Goal: Task Accomplishment & Management: Use online tool/utility

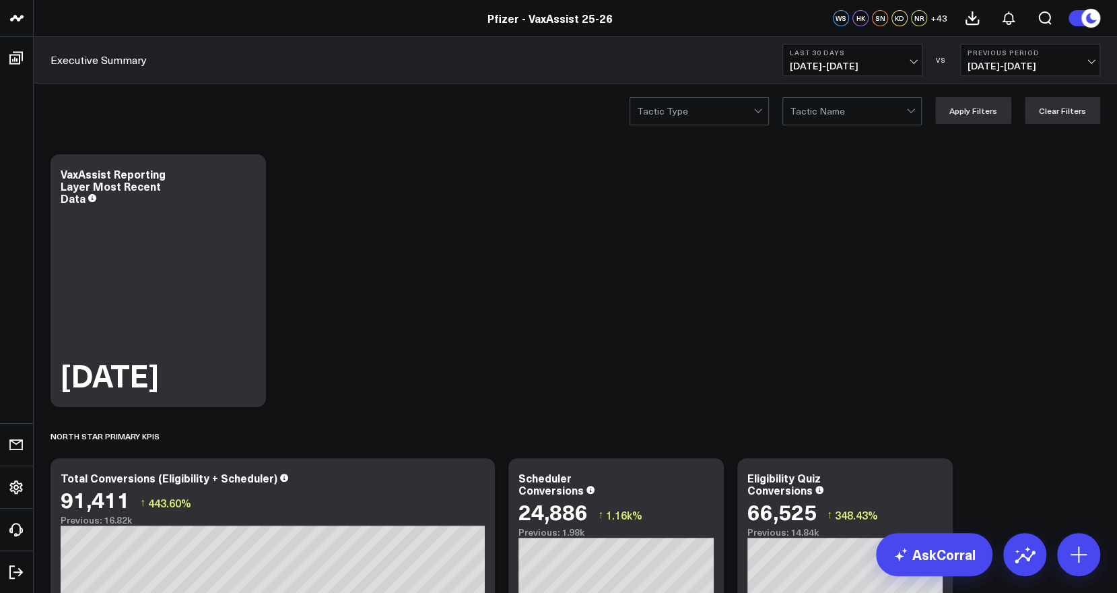
click at [915, 61] on span "[DATE] - [DATE]" at bounding box center [852, 66] width 125 height 11
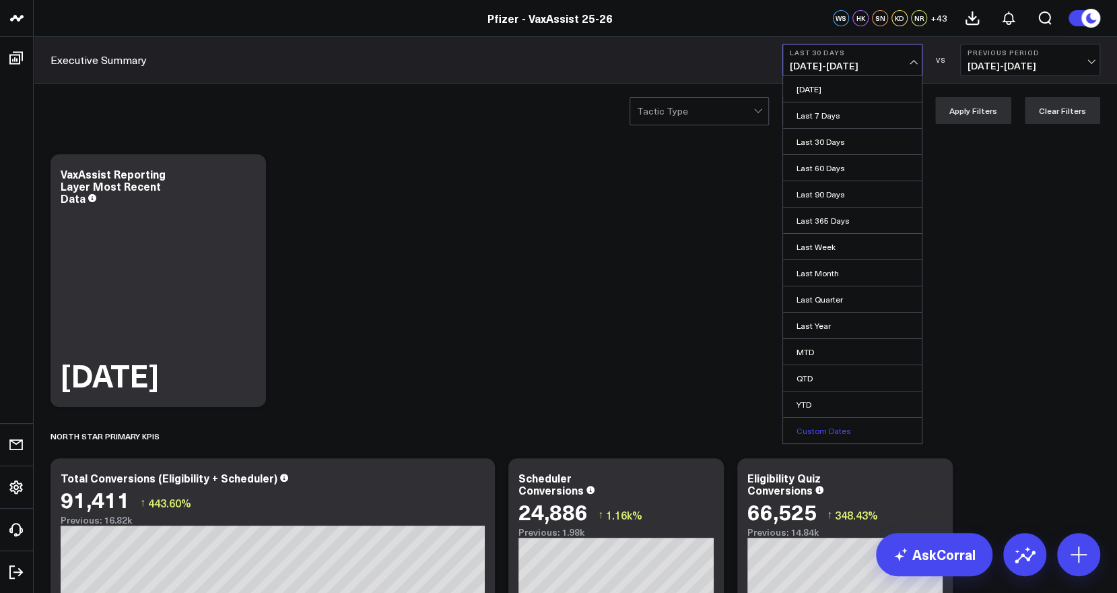
click at [854, 428] on link "Custom Dates" at bounding box center [852, 431] width 139 height 26
select select "8"
select select "2025"
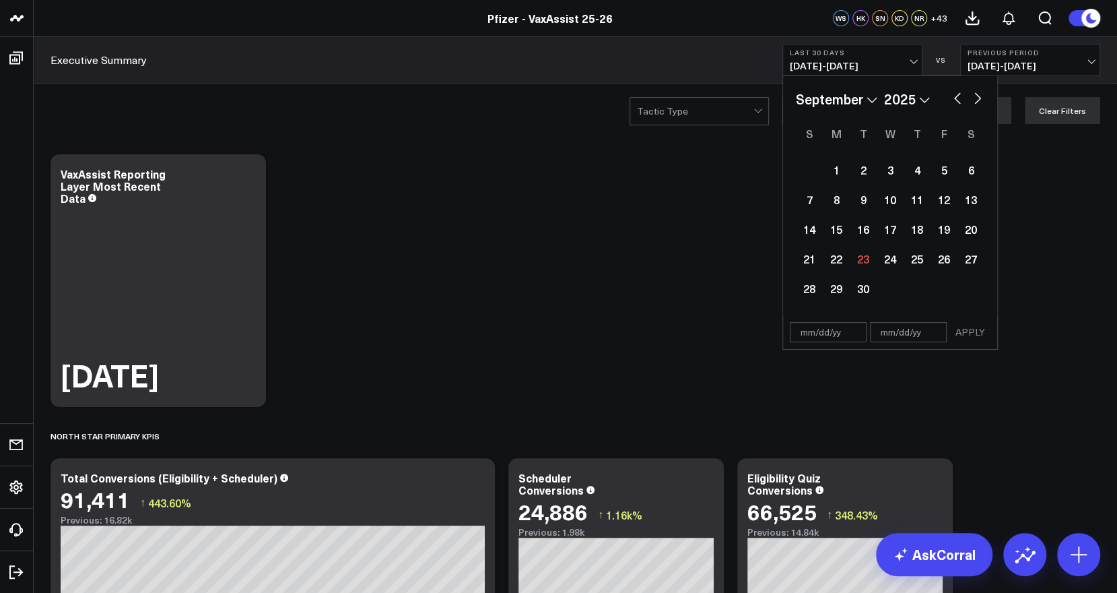
click at [966, 96] on div "January February March April May June July August September October November [D…" at bounding box center [890, 99] width 189 height 20
click at [956, 94] on button "button" at bounding box center [957, 97] width 13 height 16
select select "7"
select select "2025"
click at [842, 285] on div "25" at bounding box center [836, 288] width 27 height 27
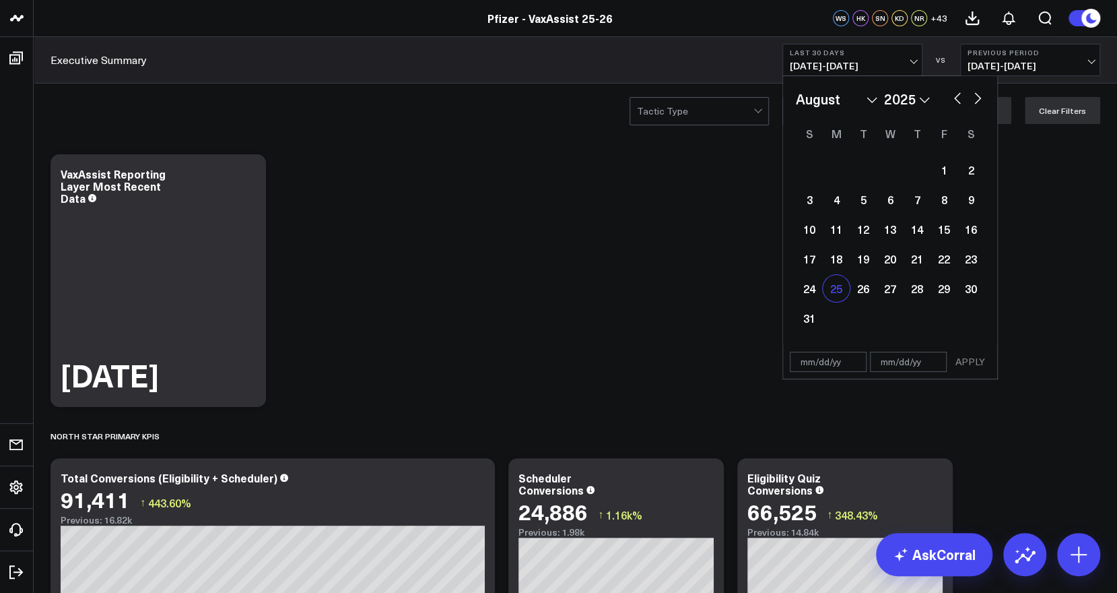
type input "[DATE]"
select select "7"
select select "2025"
click at [900, 366] on input "text" at bounding box center [908, 362] width 77 height 20
select select "7"
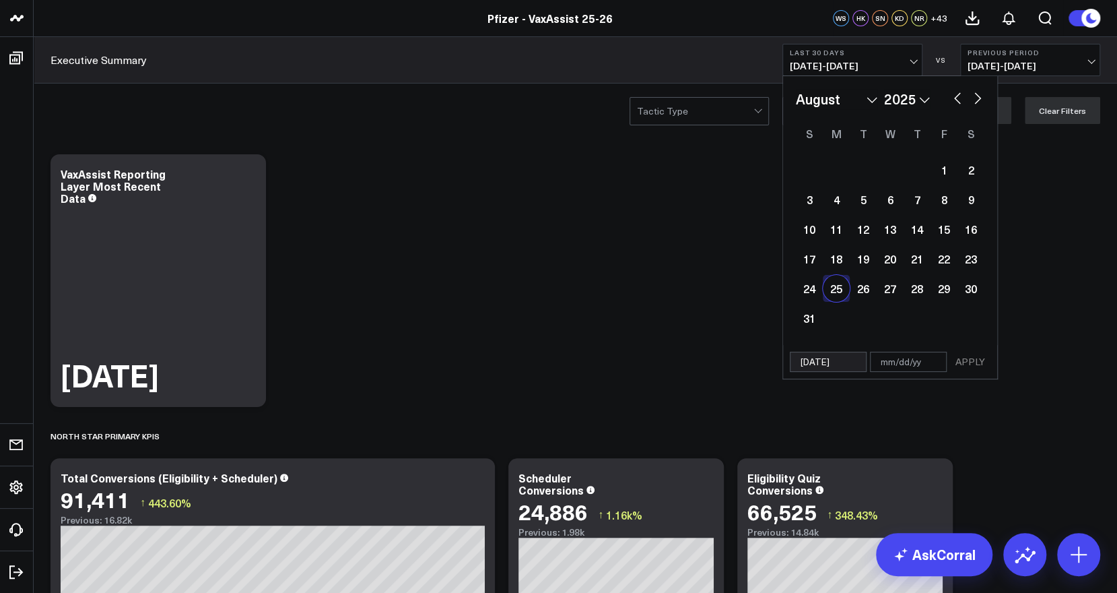
select select "2025"
click at [976, 84] on div "January February March April May June July August September October November [D…" at bounding box center [890, 210] width 214 height 269
click at [976, 91] on button "button" at bounding box center [977, 97] width 13 height 16
select select "8"
select select "2025"
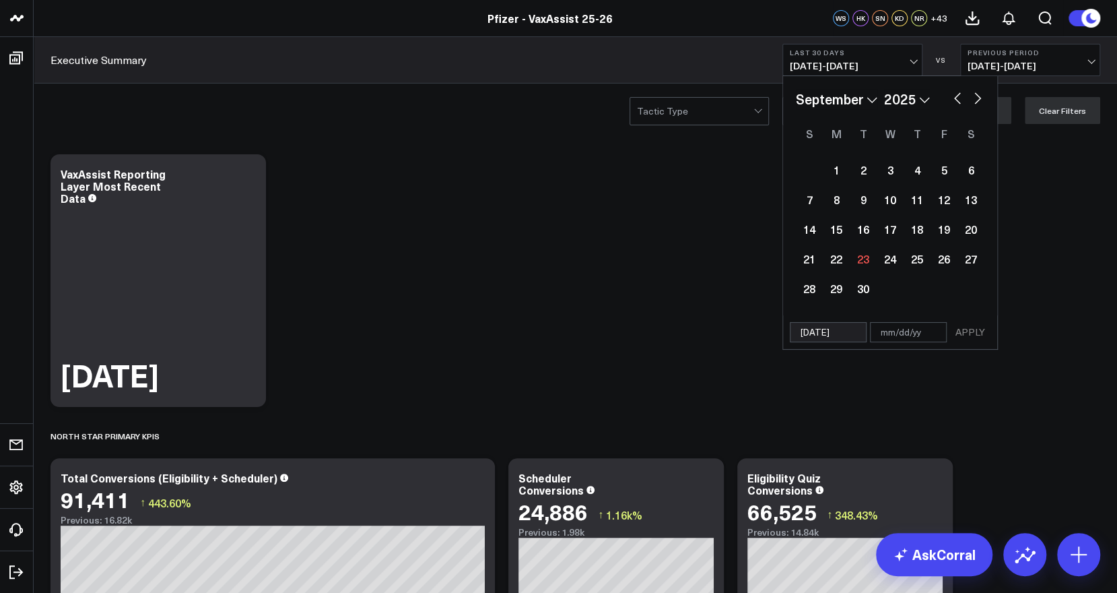
click at [884, 338] on input "text" at bounding box center [908, 332] width 77 height 20
select select "8"
select select "2025"
click at [863, 256] on div "23" at bounding box center [863, 258] width 27 height 27
type input "[DATE]"
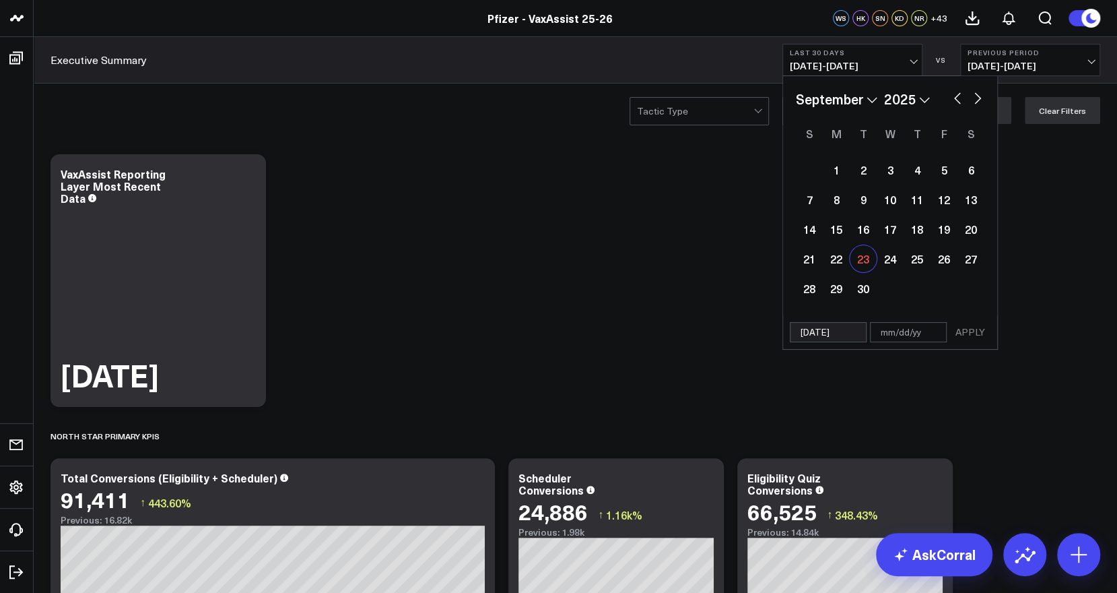
select select "8"
select select "2025"
click at [914, 322] on input "text" at bounding box center [908, 332] width 77 height 20
select select "8"
select select "2025"
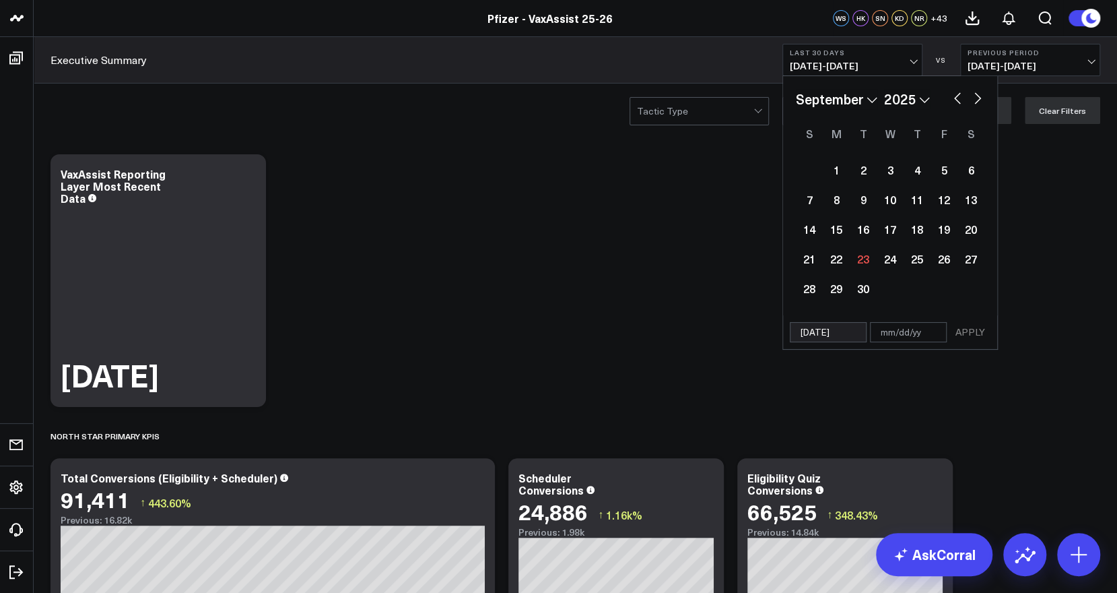
click at [805, 337] on input "[DATE]" at bounding box center [828, 332] width 77 height 20
select select "8"
select select "2025"
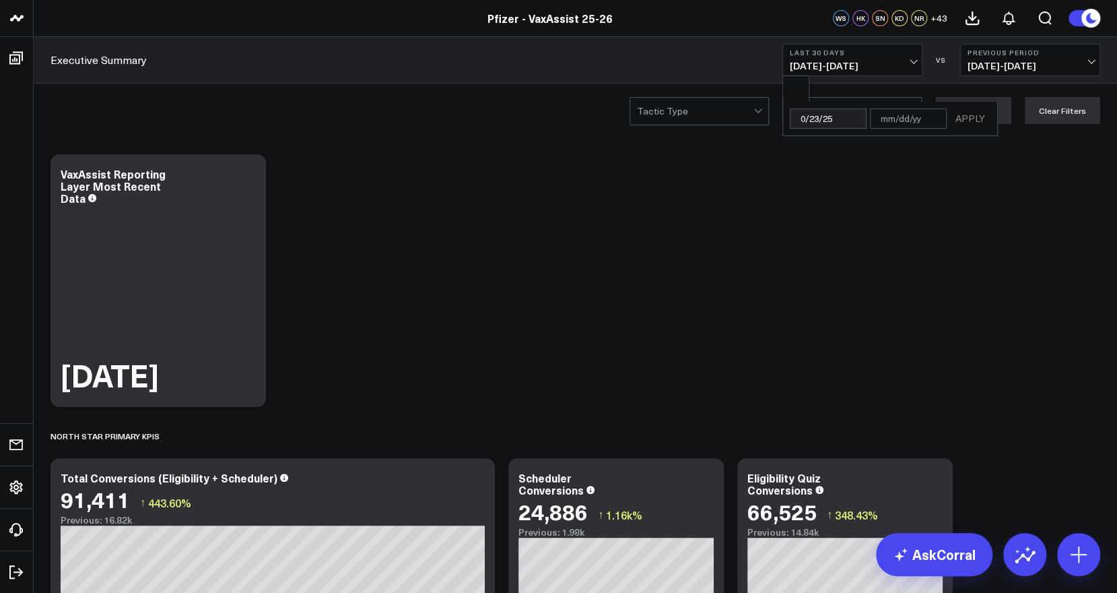
type input "[DATE]"
select select "7"
select select "2025"
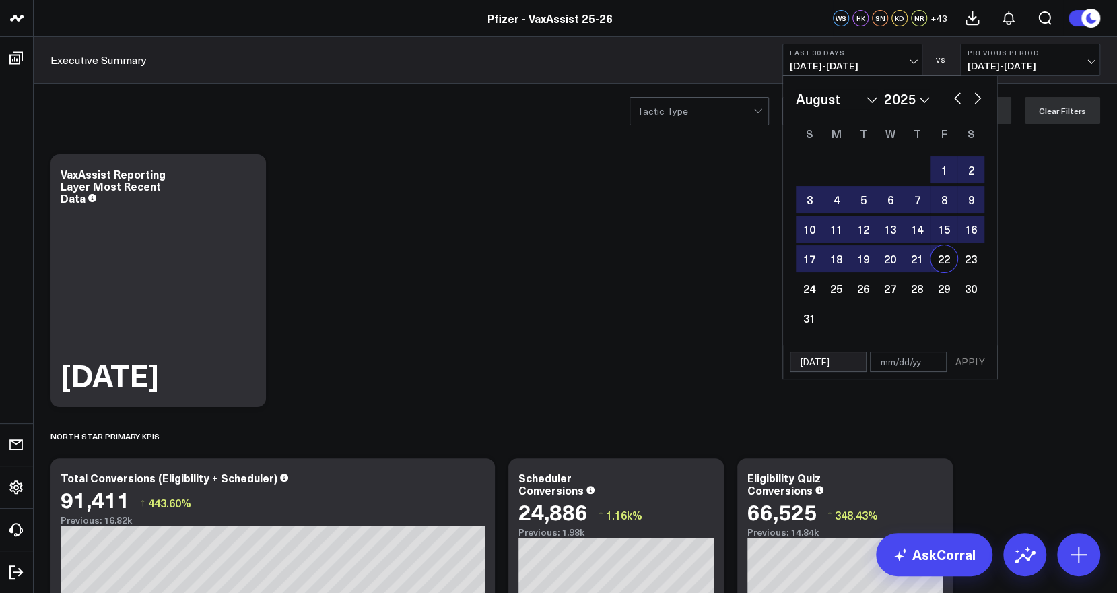
type input "[DATE]"
select select "7"
select select "2025"
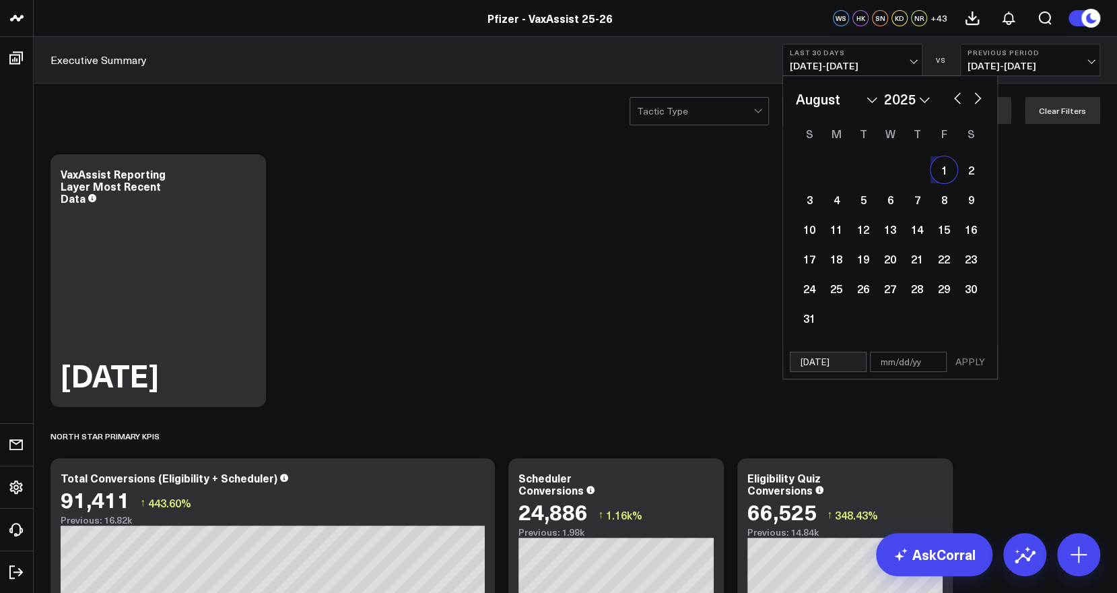
type input "[DATE]"
select select "7"
select select "2025"
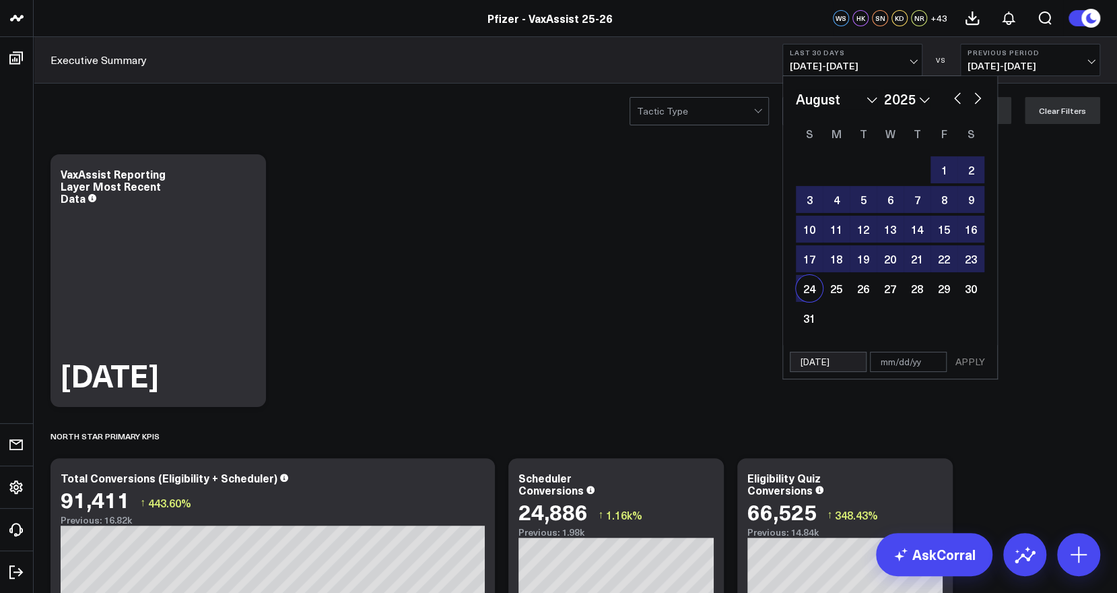
type input "[DATE]"
click at [928, 361] on input "text" at bounding box center [908, 362] width 77 height 20
select select "7"
select select "2025"
type input "0"
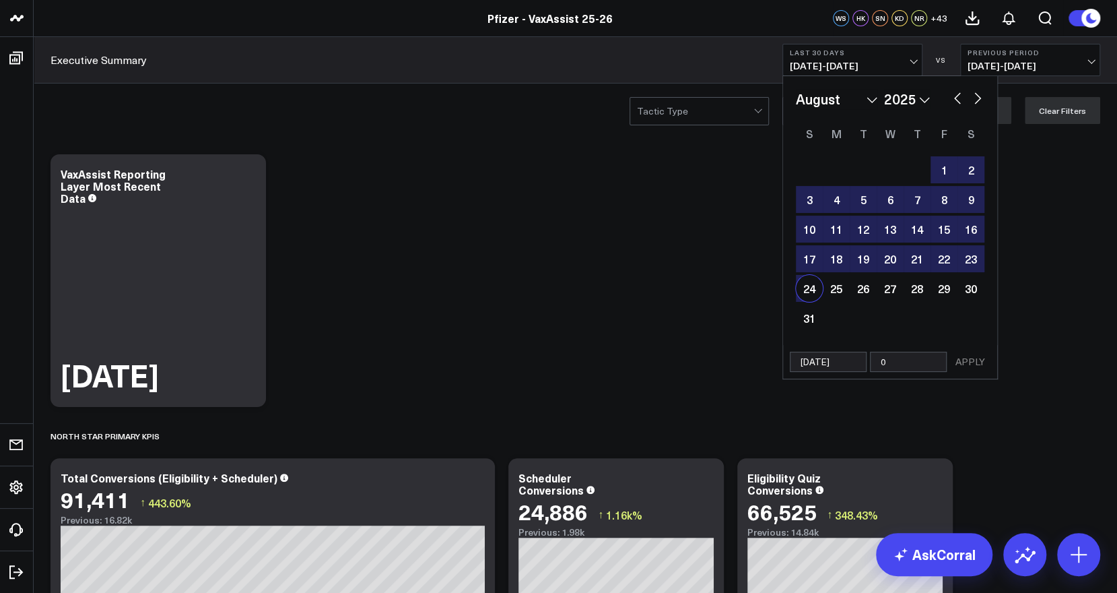
select select "7"
select select "2025"
type input "09"
select select "7"
select select "2025"
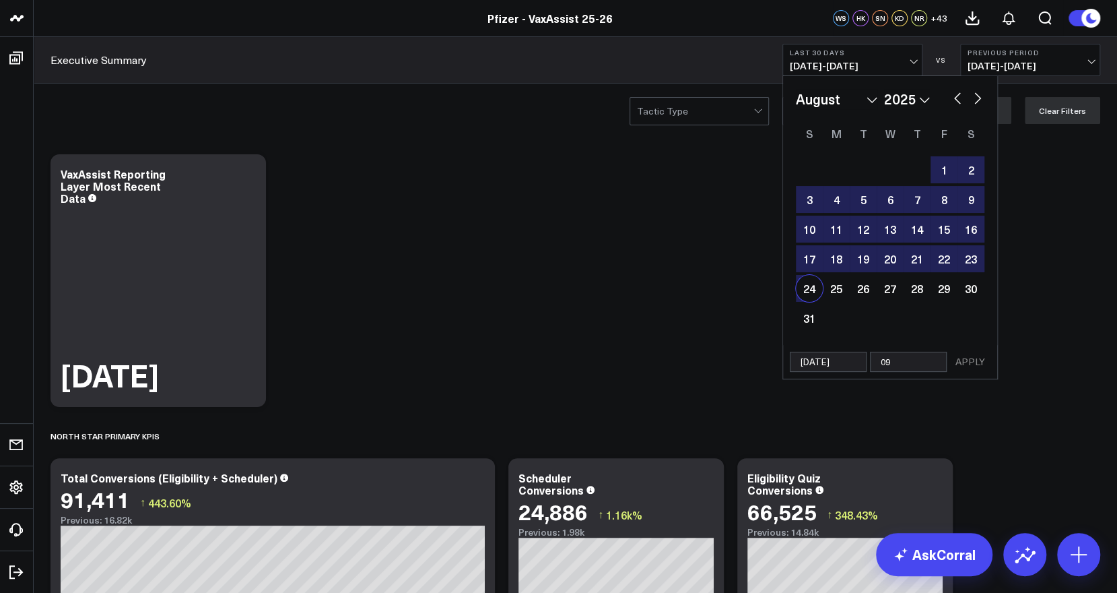
type input "09/"
select select "7"
select select "2025"
type input "09/22"
select select "7"
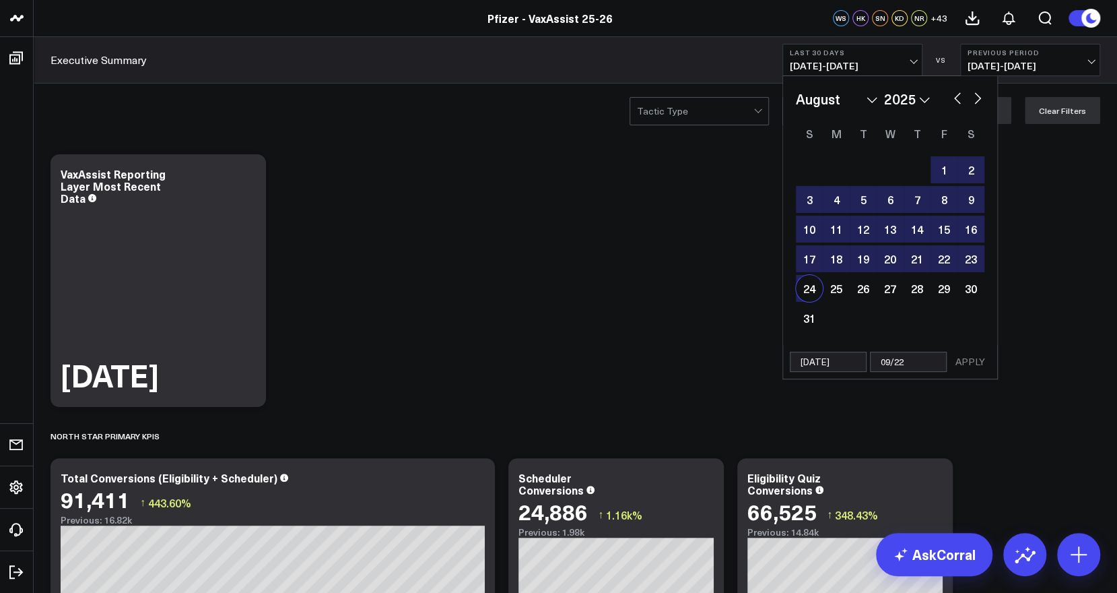
select select "2025"
type input "09/22/2"
select select "7"
select select "2025"
type input "[DATE]"
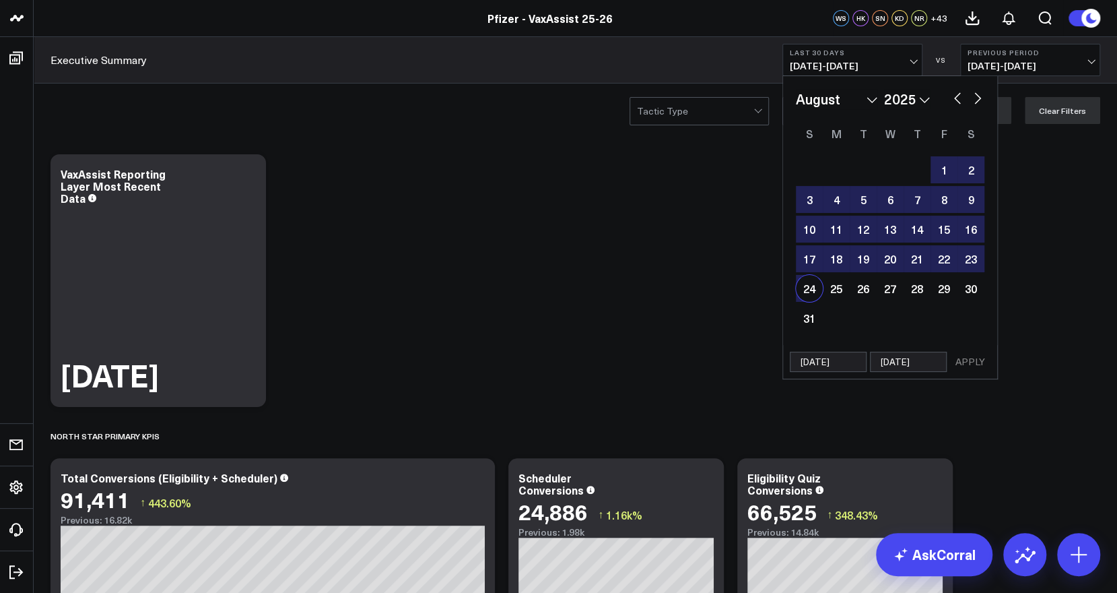
select select "7"
select select "2025"
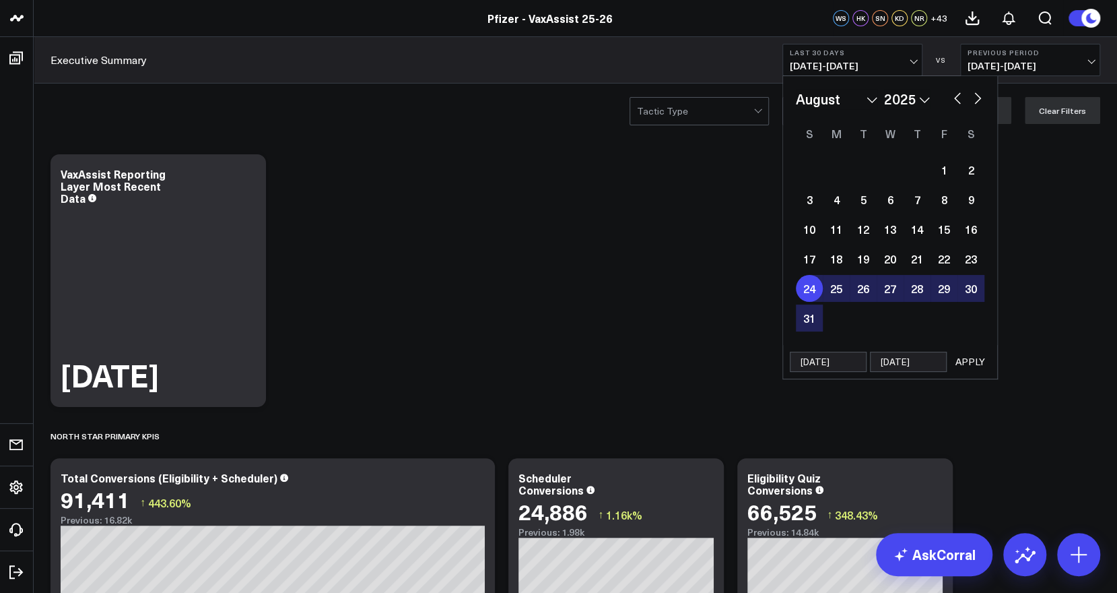
type input "[DATE]"
click at [967, 358] on button "APPLY" at bounding box center [970, 362] width 40 height 20
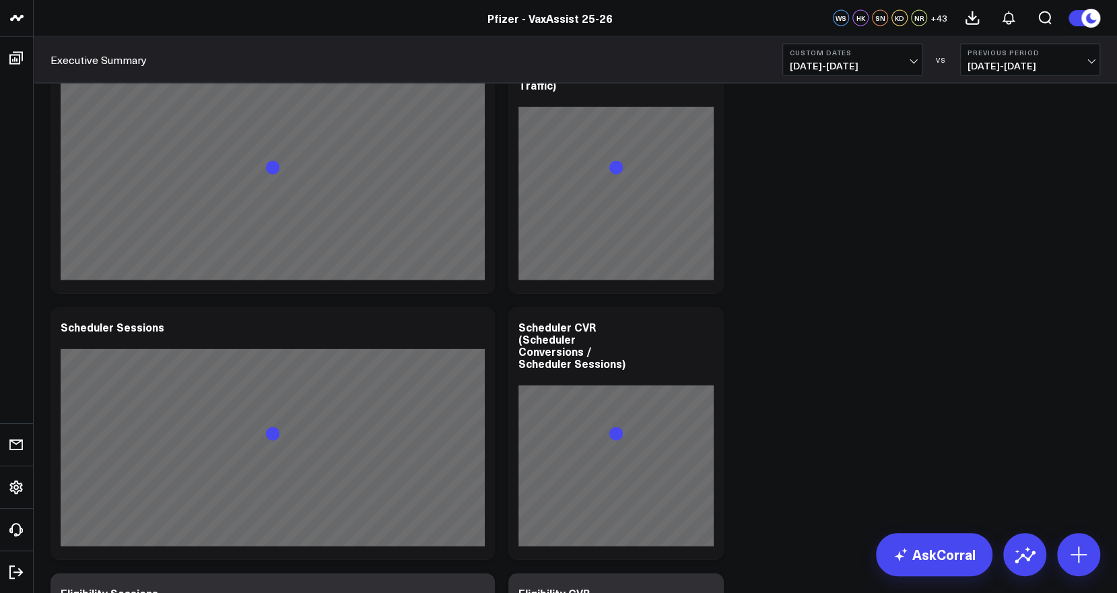
scroll to position [1824, 0]
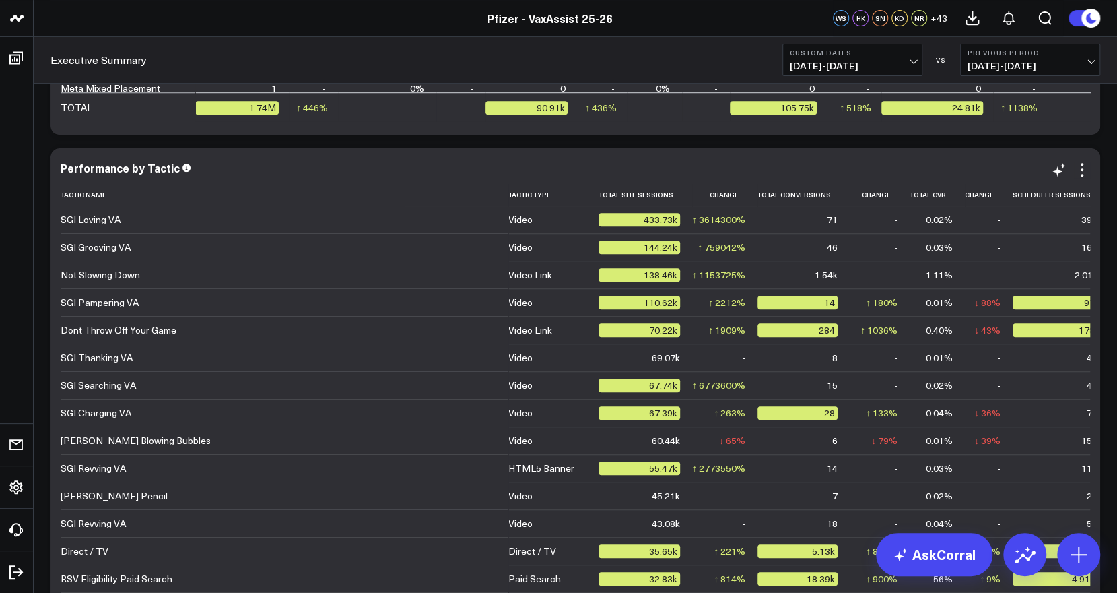
scroll to position [3559, 0]
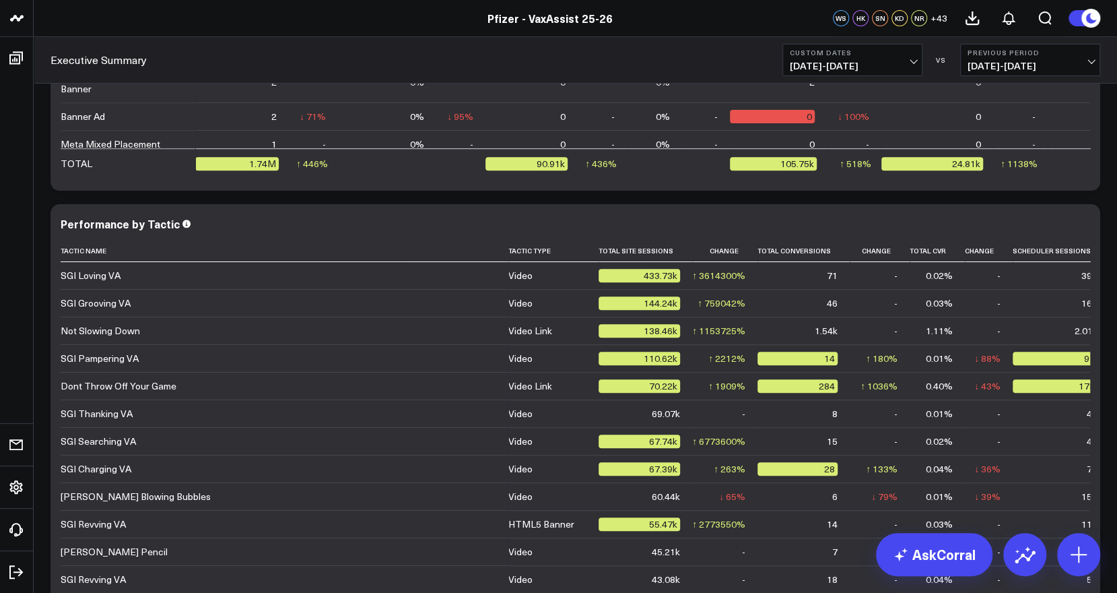
click at [1088, 49] on b "Previous Period" at bounding box center [1030, 52] width 125 height 8
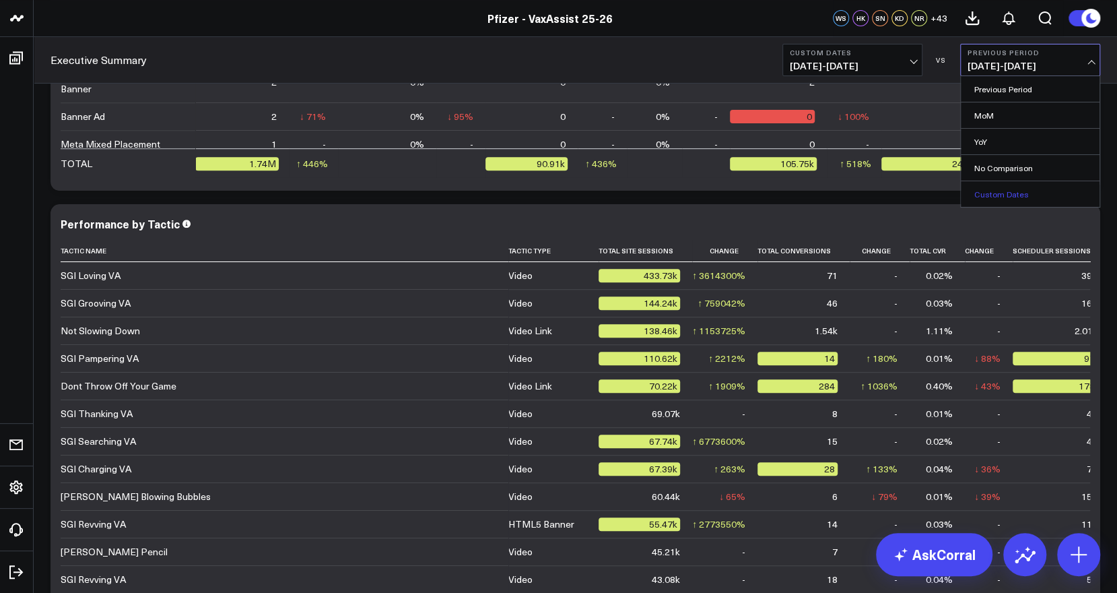
click at [1003, 189] on link "Custom Dates" at bounding box center [1030, 194] width 139 height 26
select select "8"
select select "2025"
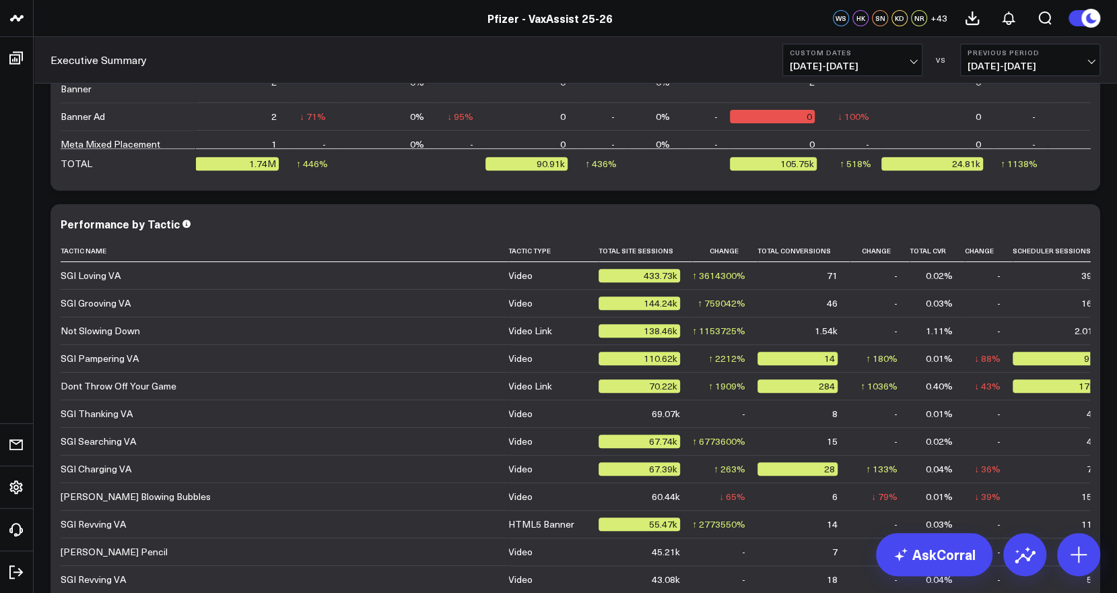
click at [1081, 56] on b "Previous Period" at bounding box center [1030, 52] width 125 height 8
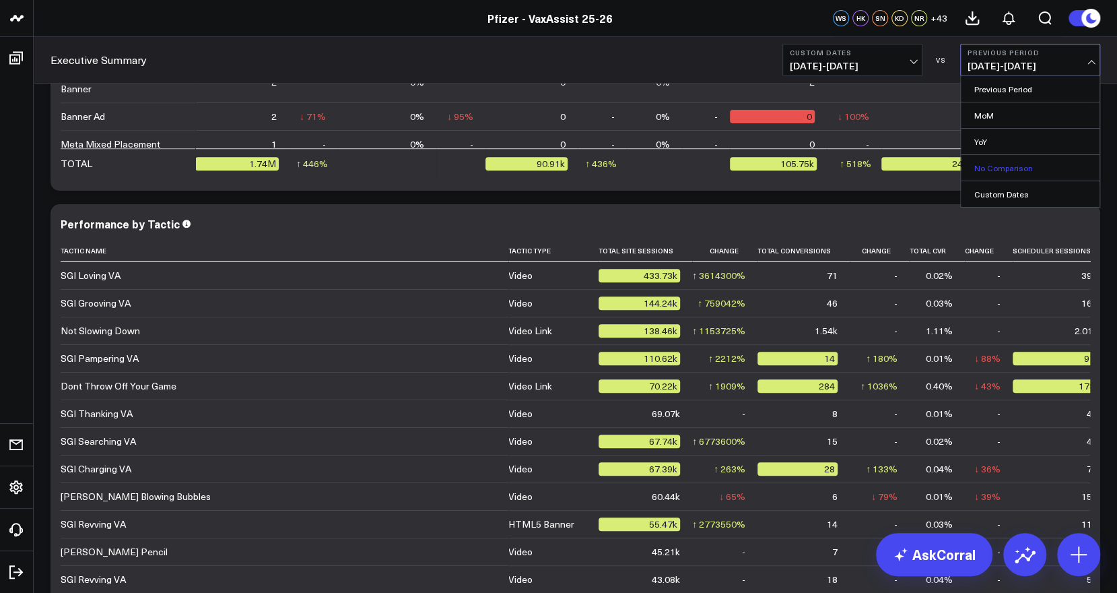
click at [1001, 166] on link "No Comparison" at bounding box center [1030, 168] width 139 height 26
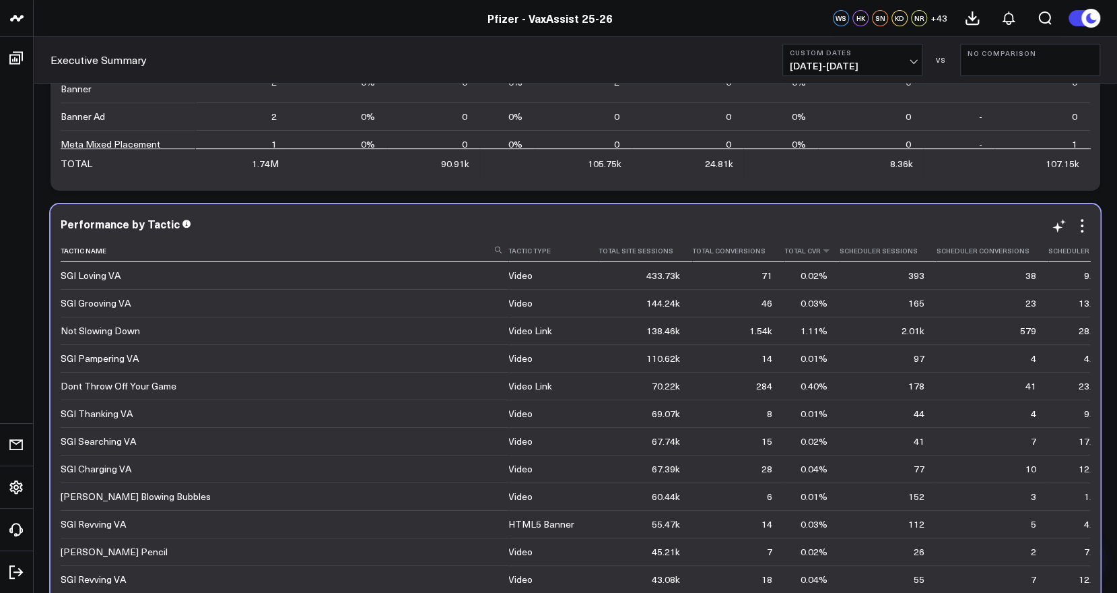
click at [795, 256] on th "Total Cvr" at bounding box center [812, 251] width 55 height 22
click at [821, 246] on icon at bounding box center [826, 250] width 11 height 8
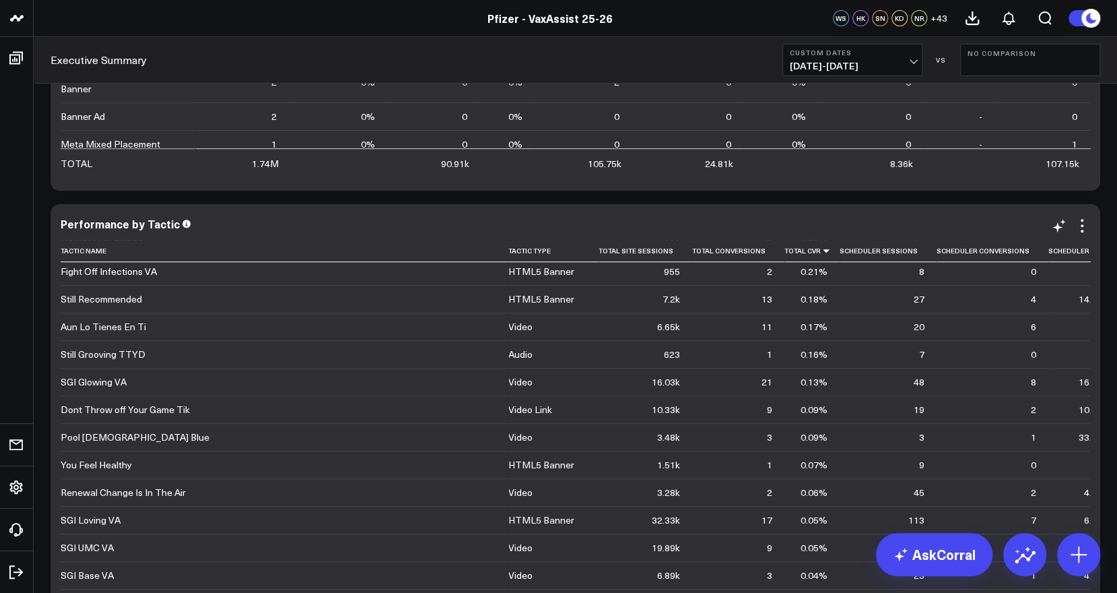
scroll to position [3904, 0]
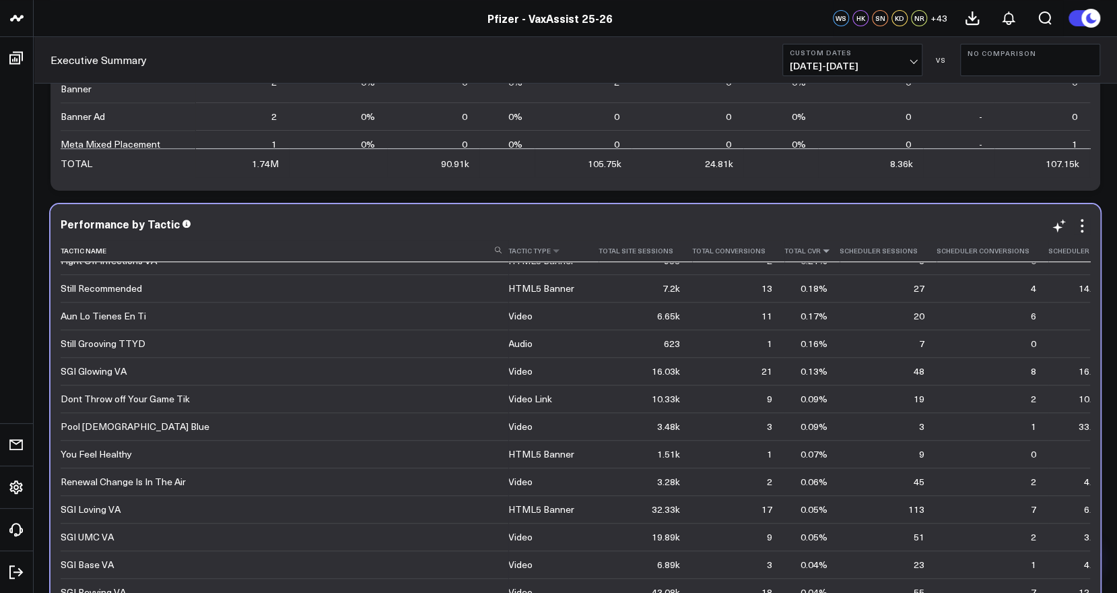
click at [548, 256] on th "Tactic Type" at bounding box center [553, 251] width 90 height 22
click at [551, 248] on icon at bounding box center [556, 250] width 11 height 8
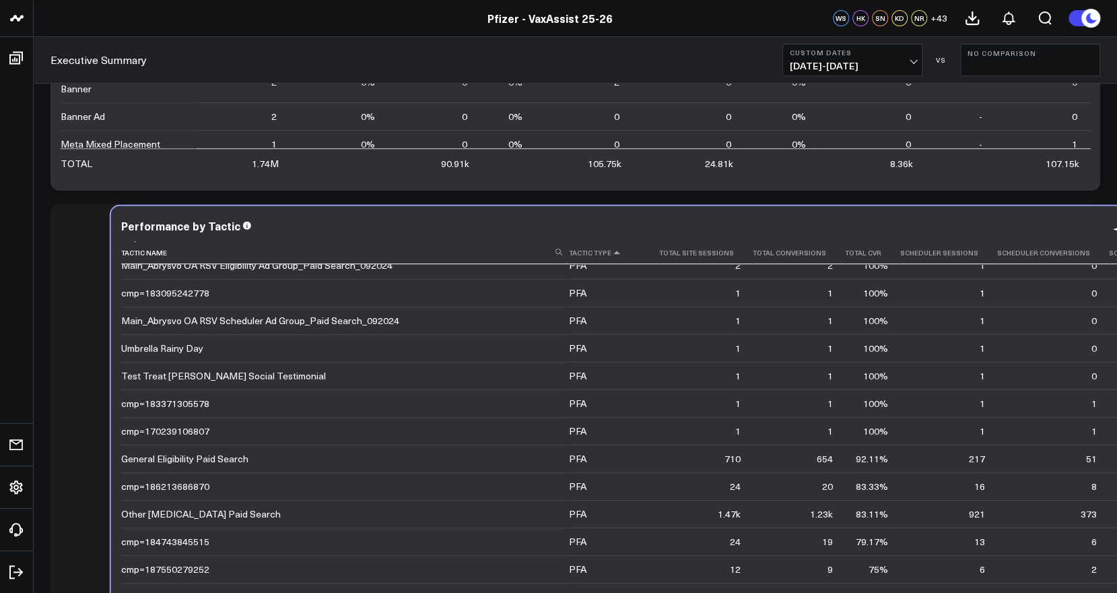
click at [611, 251] on icon at bounding box center [616, 252] width 11 height 8
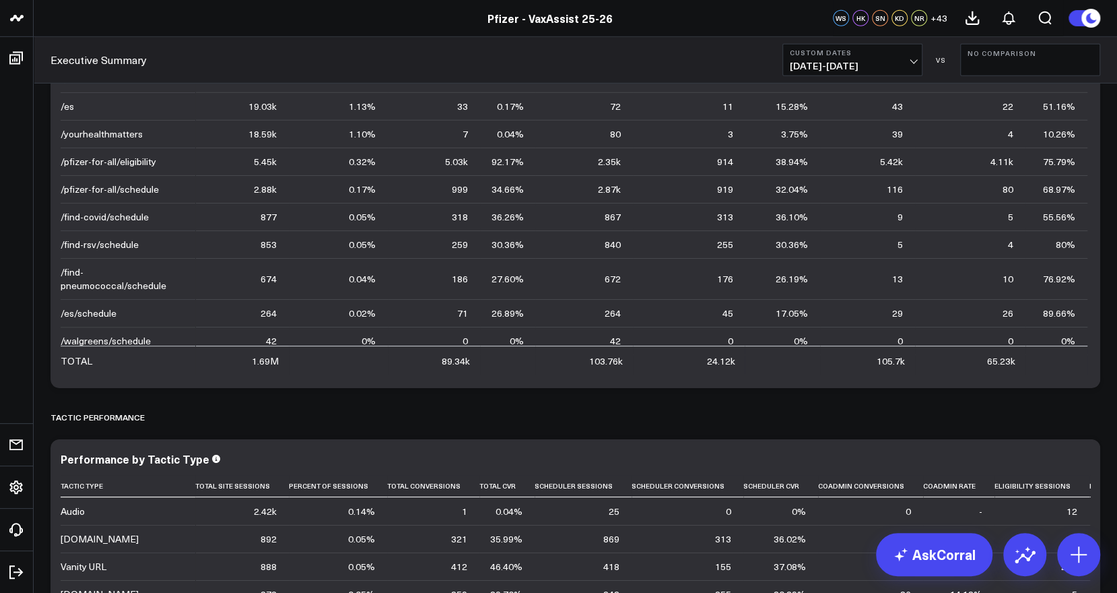
scroll to position [0, 0]
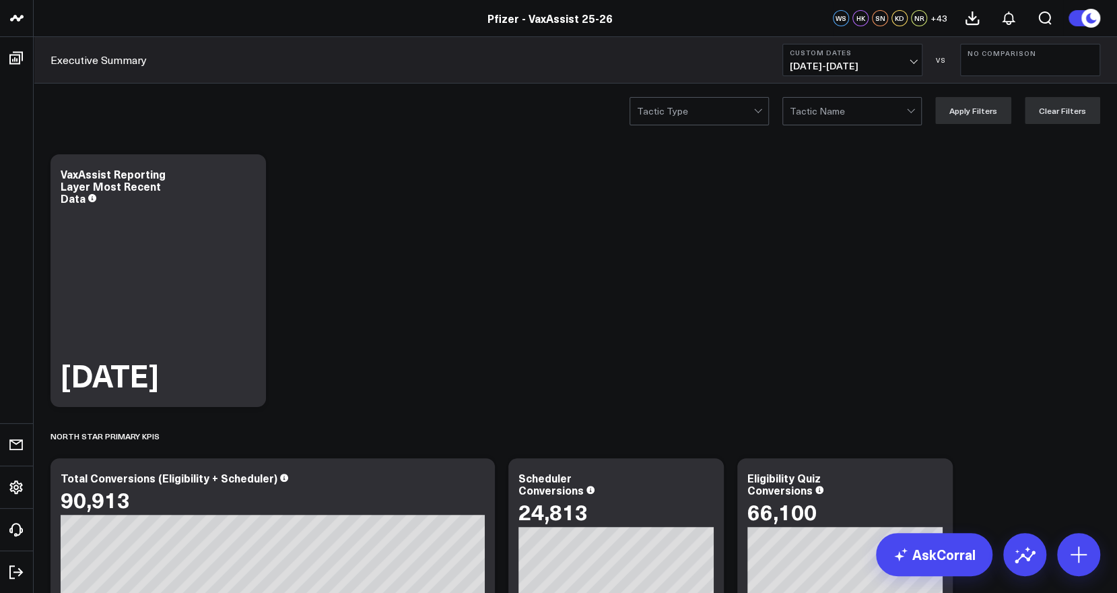
click at [898, 104] on div at bounding box center [848, 111] width 117 height 27
click at [906, 106] on div at bounding box center [848, 111] width 117 height 27
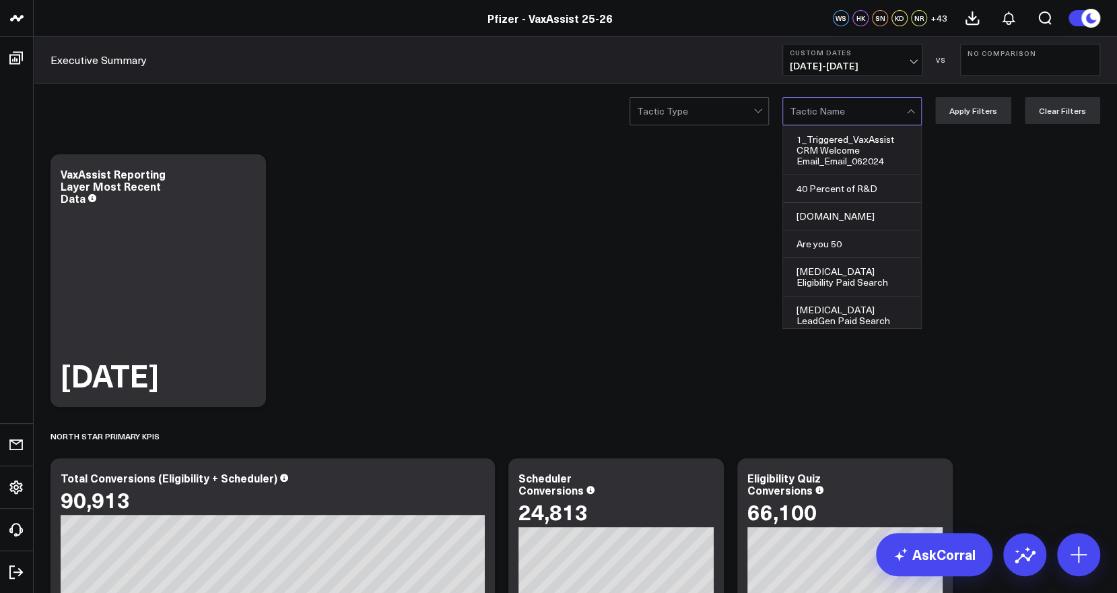
click at [906, 106] on div at bounding box center [848, 111] width 117 height 27
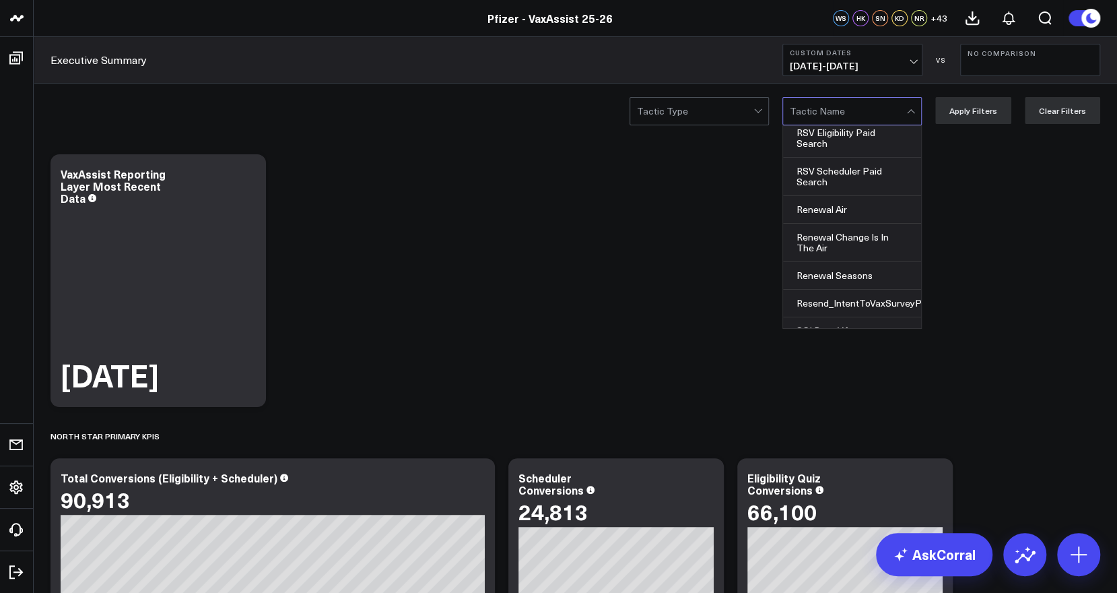
scroll to position [3411, 0]
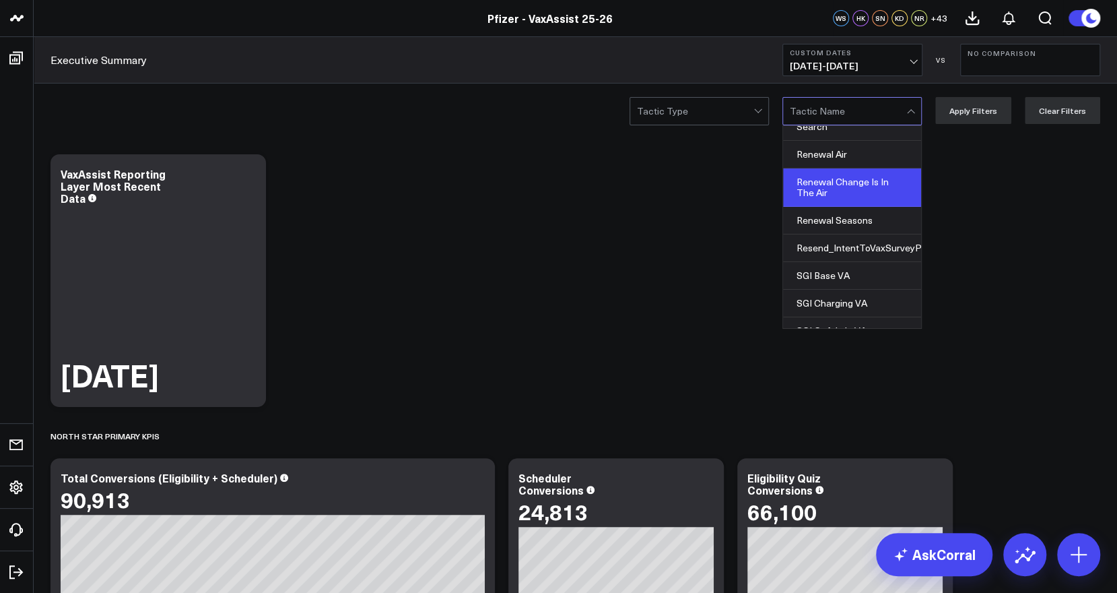
click at [850, 196] on div "Renewal Change Is In The Air" at bounding box center [852, 187] width 138 height 38
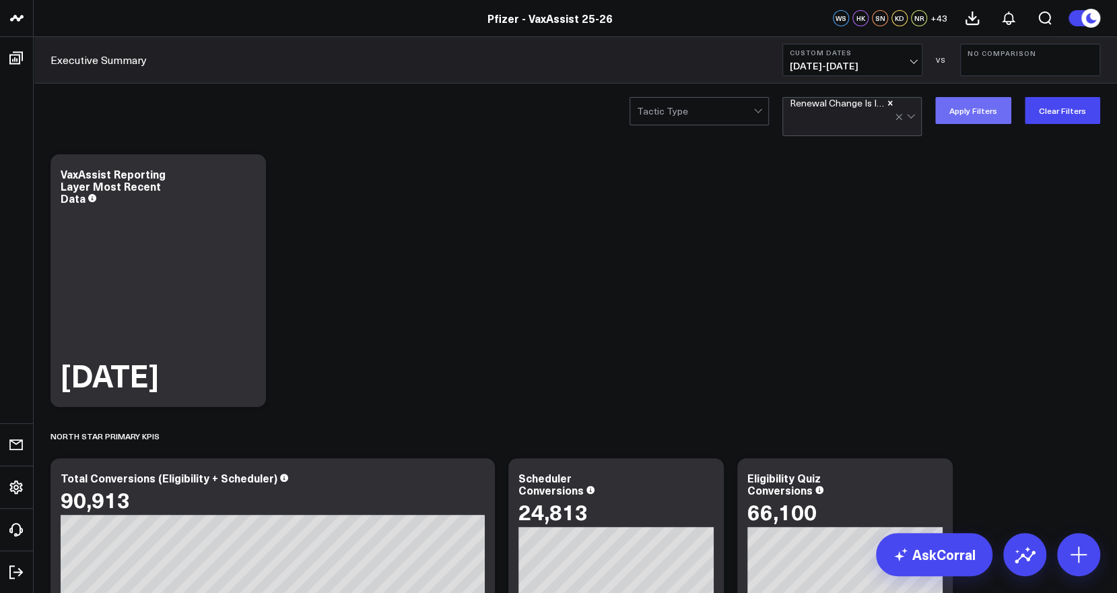
click at [970, 114] on button "Apply Filters" at bounding box center [973, 110] width 76 height 27
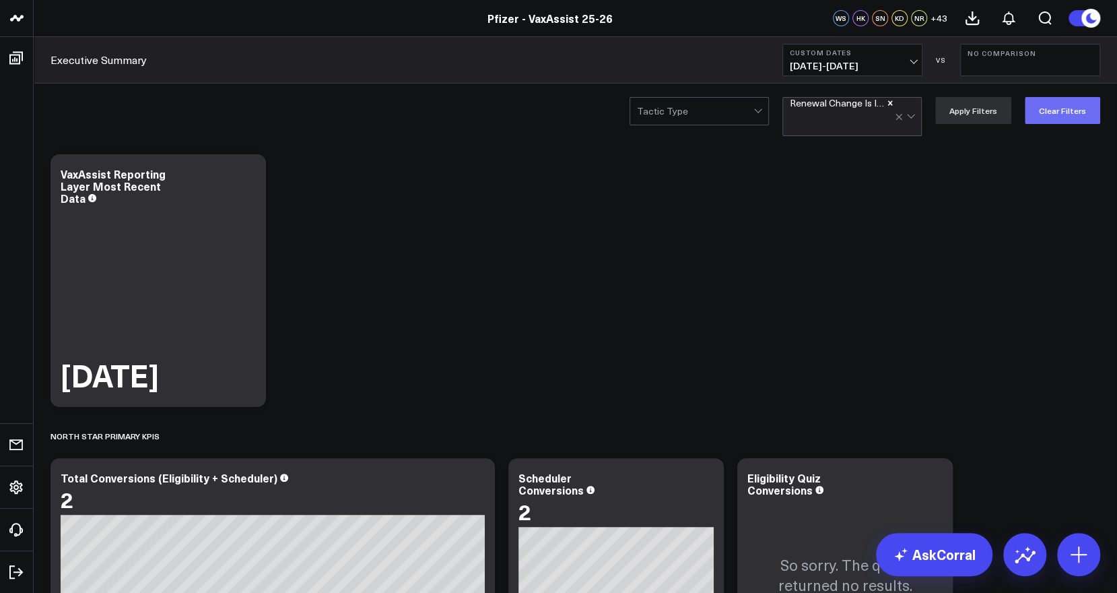
click at [1079, 101] on button "Clear Filters" at bounding box center [1062, 110] width 75 height 27
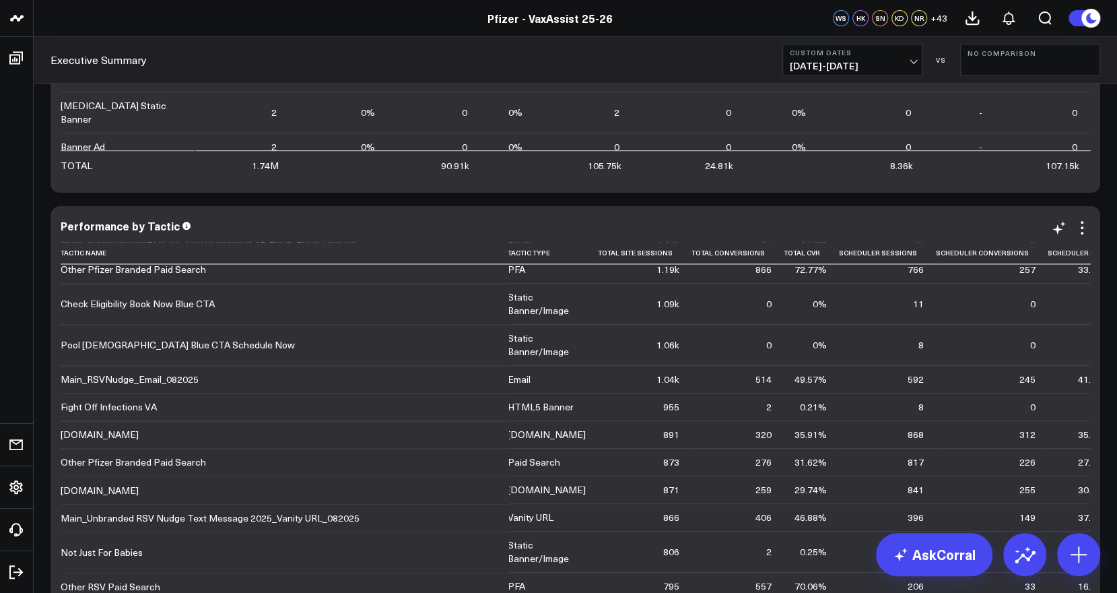
scroll to position [1236, 1]
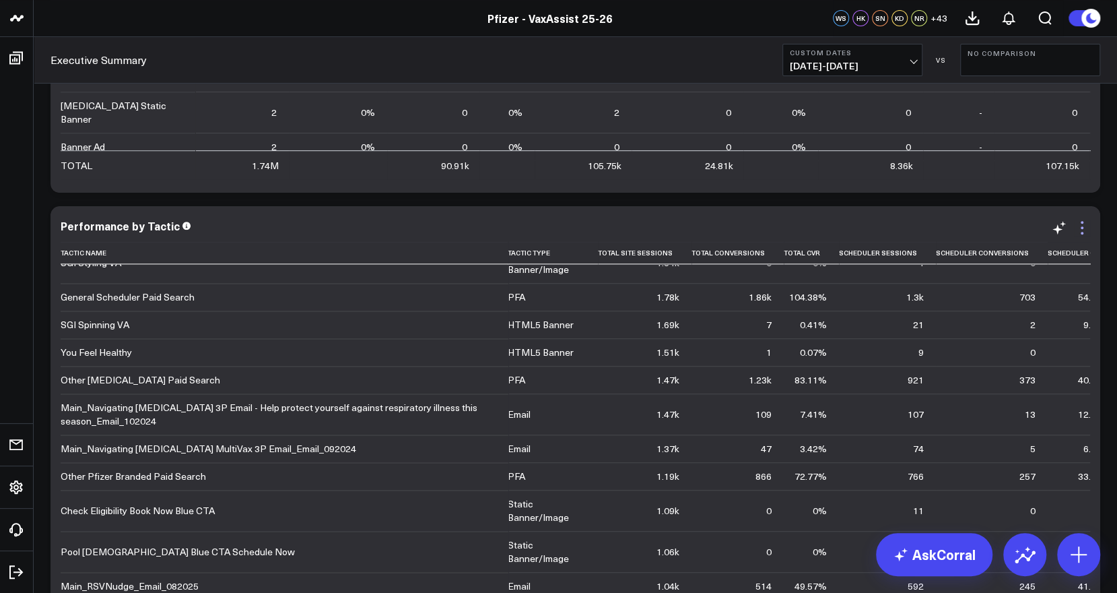
click at [1080, 223] on icon at bounding box center [1082, 228] width 16 height 16
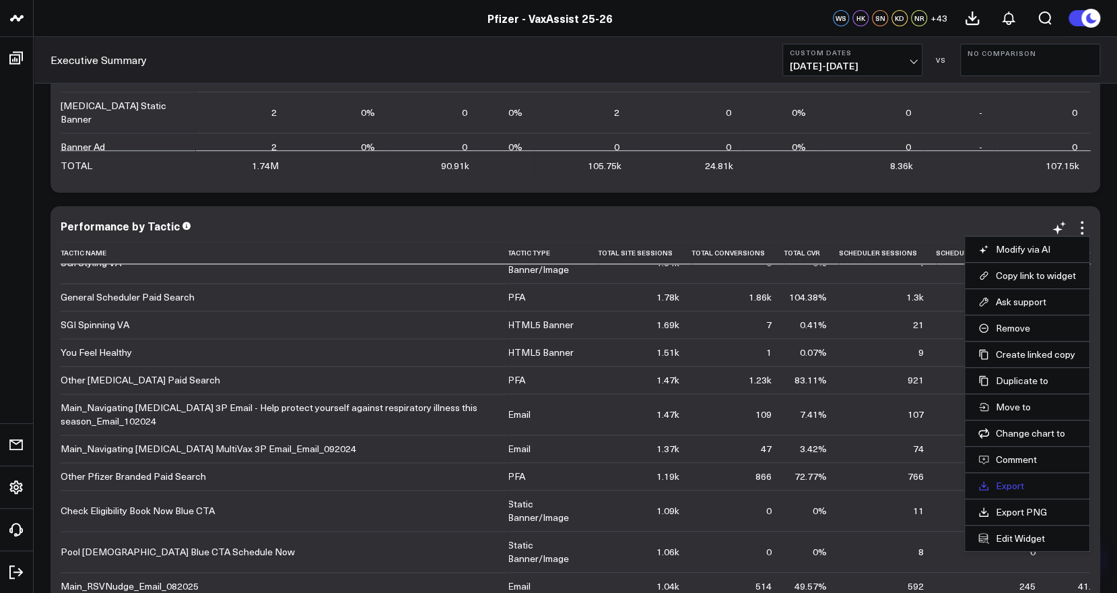
click at [1026, 481] on link "Export" at bounding box center [1027, 485] width 98 height 12
